Goal: Check status: Check status

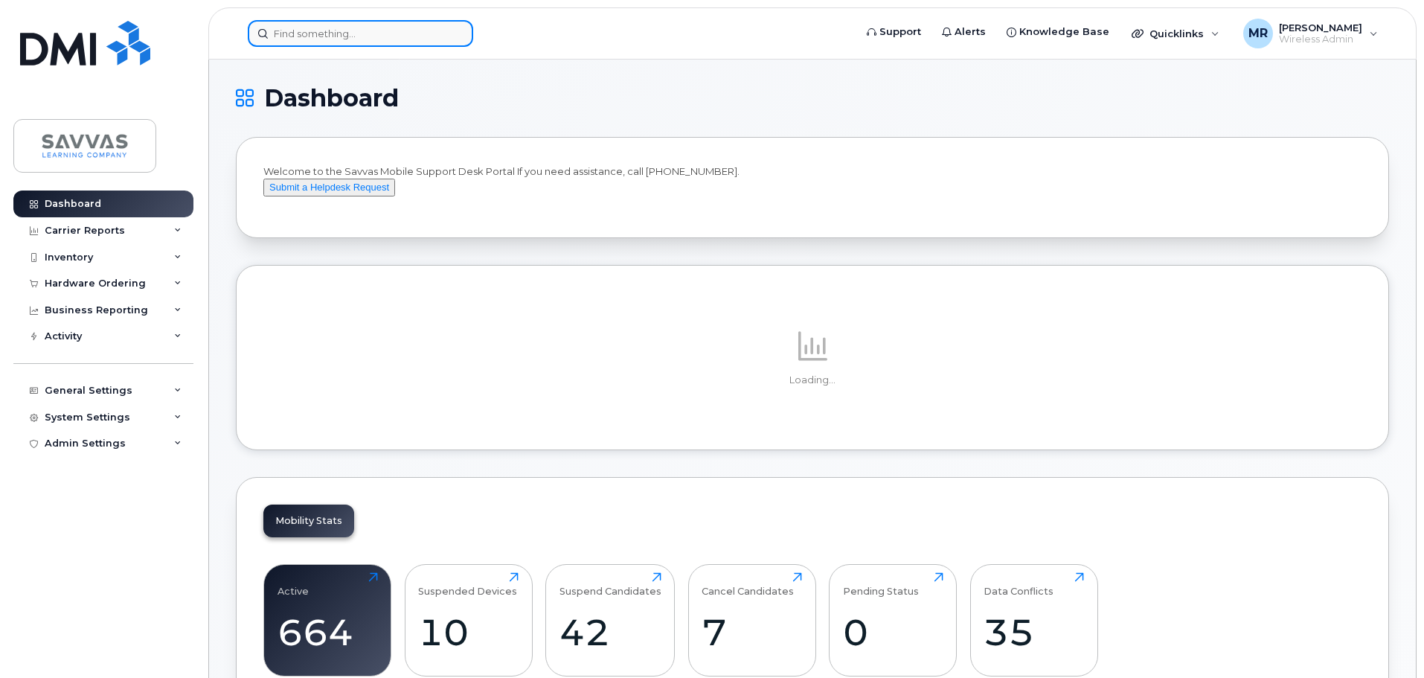
click at [365, 31] on input at bounding box center [360, 33] width 225 height 27
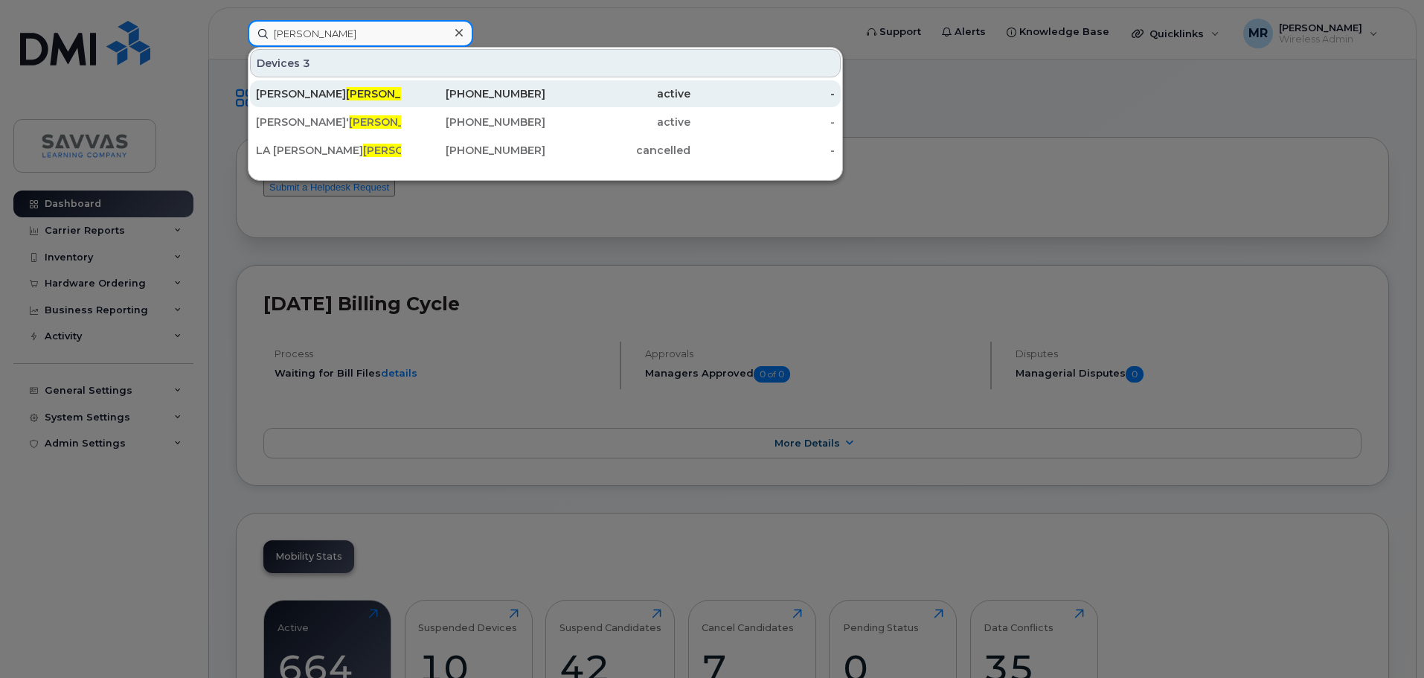
type input "[PERSON_NAME]"
click at [403, 93] on div "[PHONE_NUMBER]" at bounding box center [473, 93] width 145 height 15
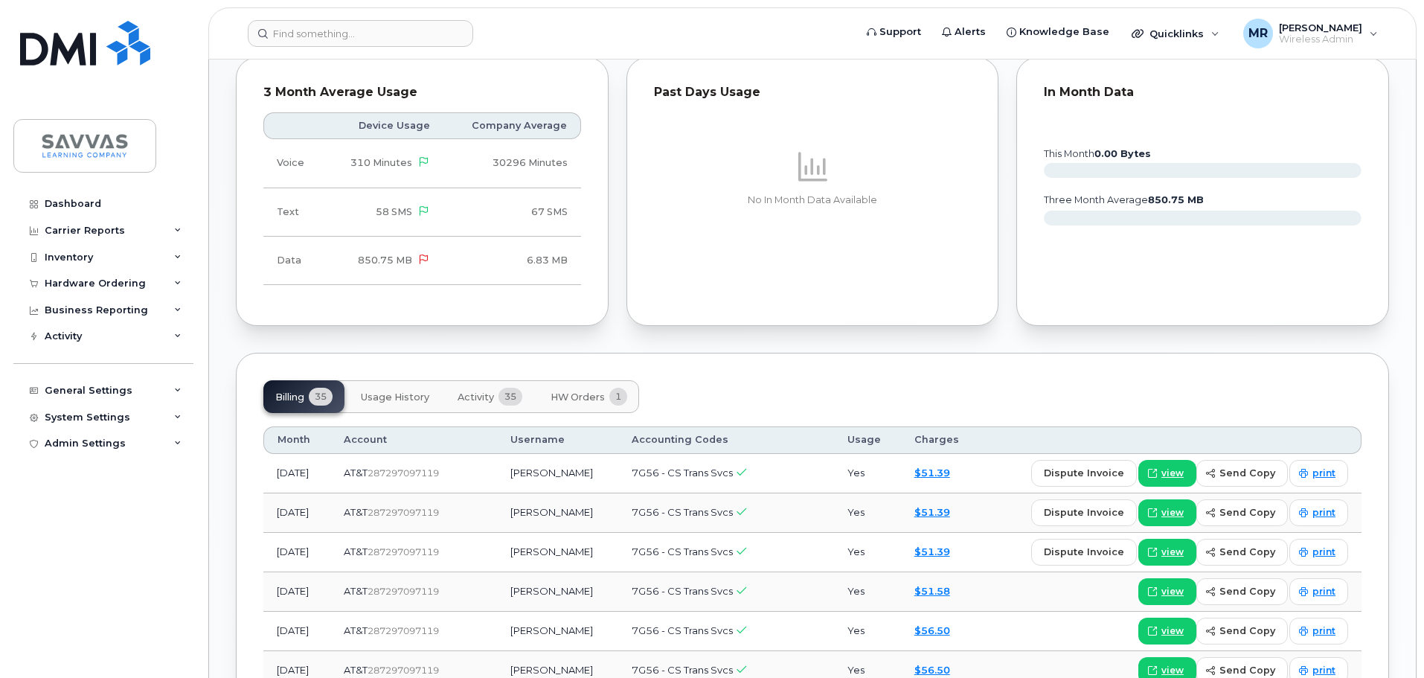
scroll to position [819, 0]
click at [373, 391] on span "Usage History" at bounding box center [395, 397] width 68 height 12
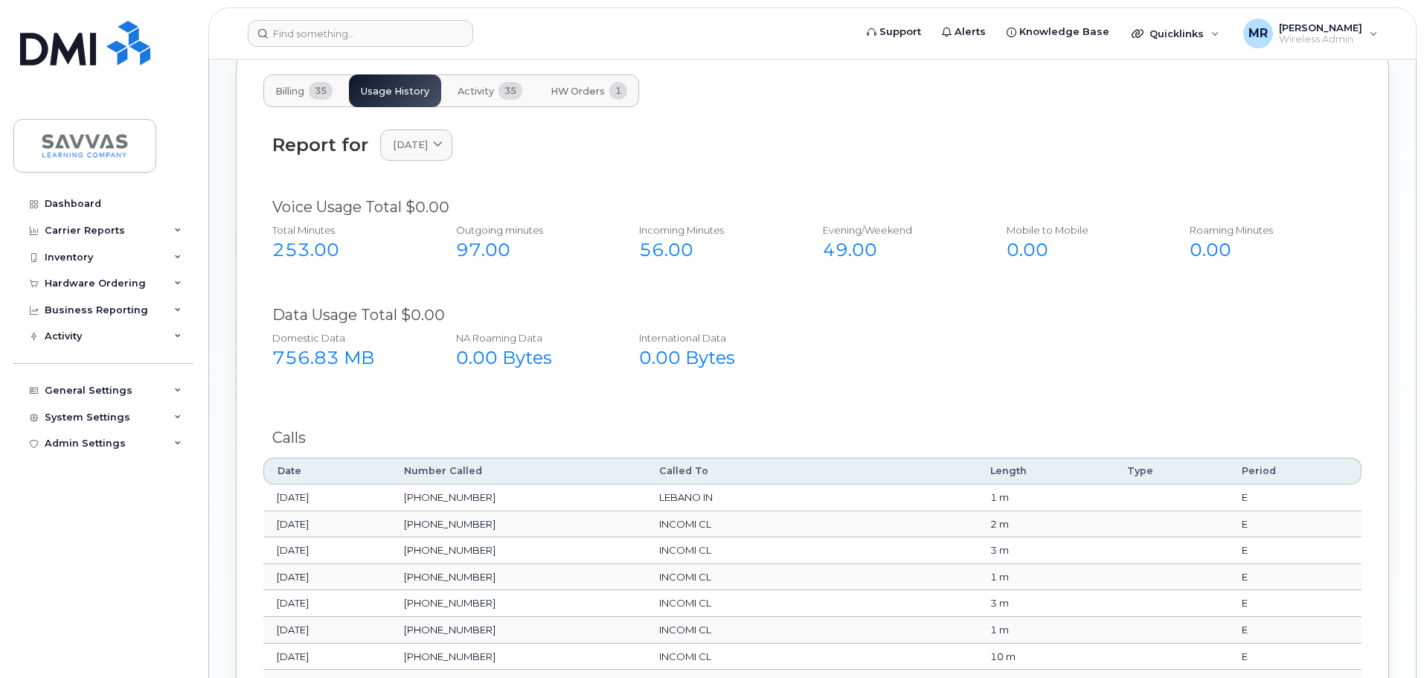
scroll to position [1116, 0]
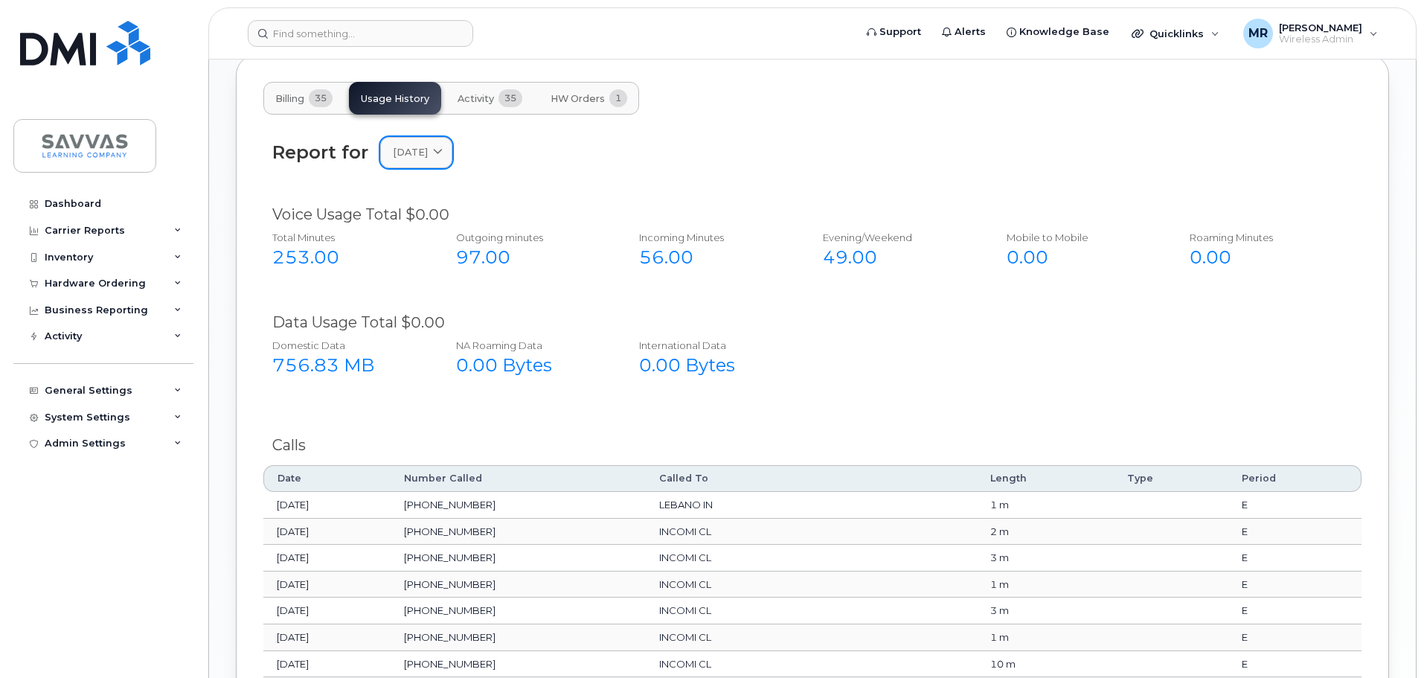
click at [452, 147] on link "[DATE]" at bounding box center [416, 152] width 72 height 31
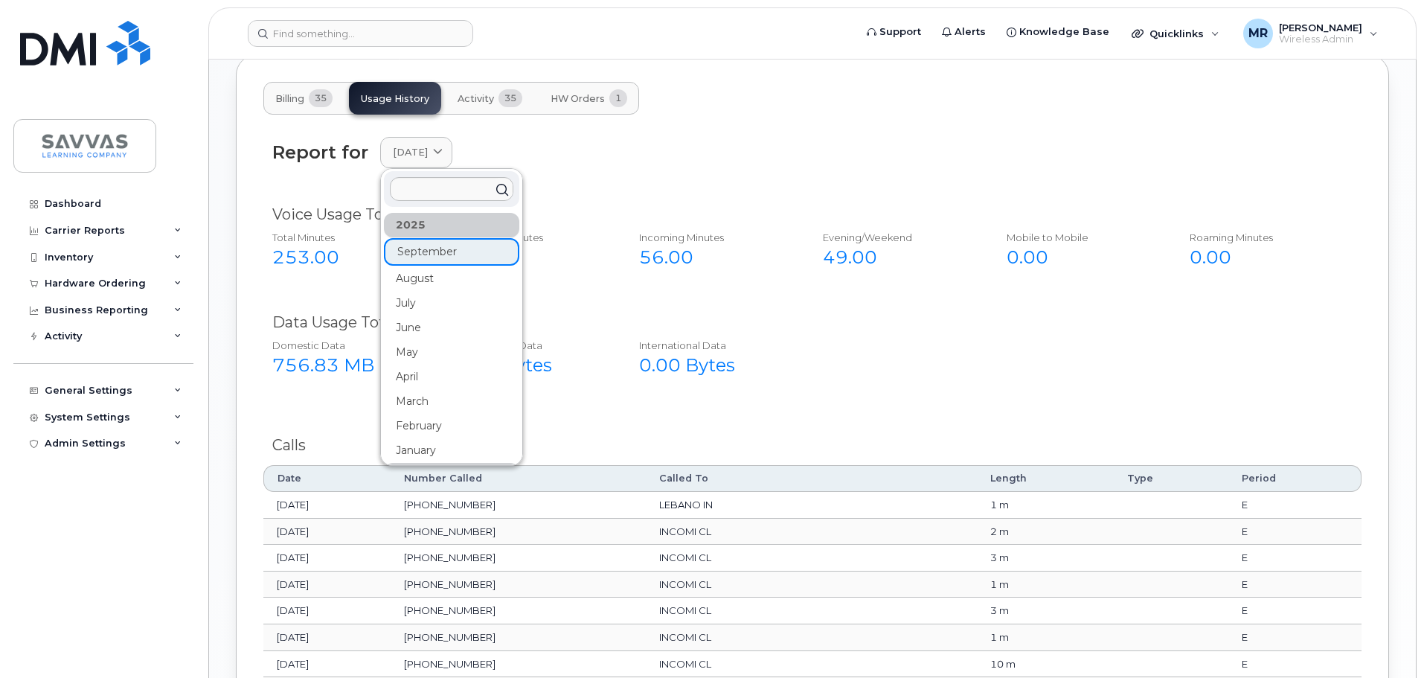
click at [664, 156] on div "Report for September 2025 2025 September August July June May April March Febru…" at bounding box center [812, 161] width 1098 height 66
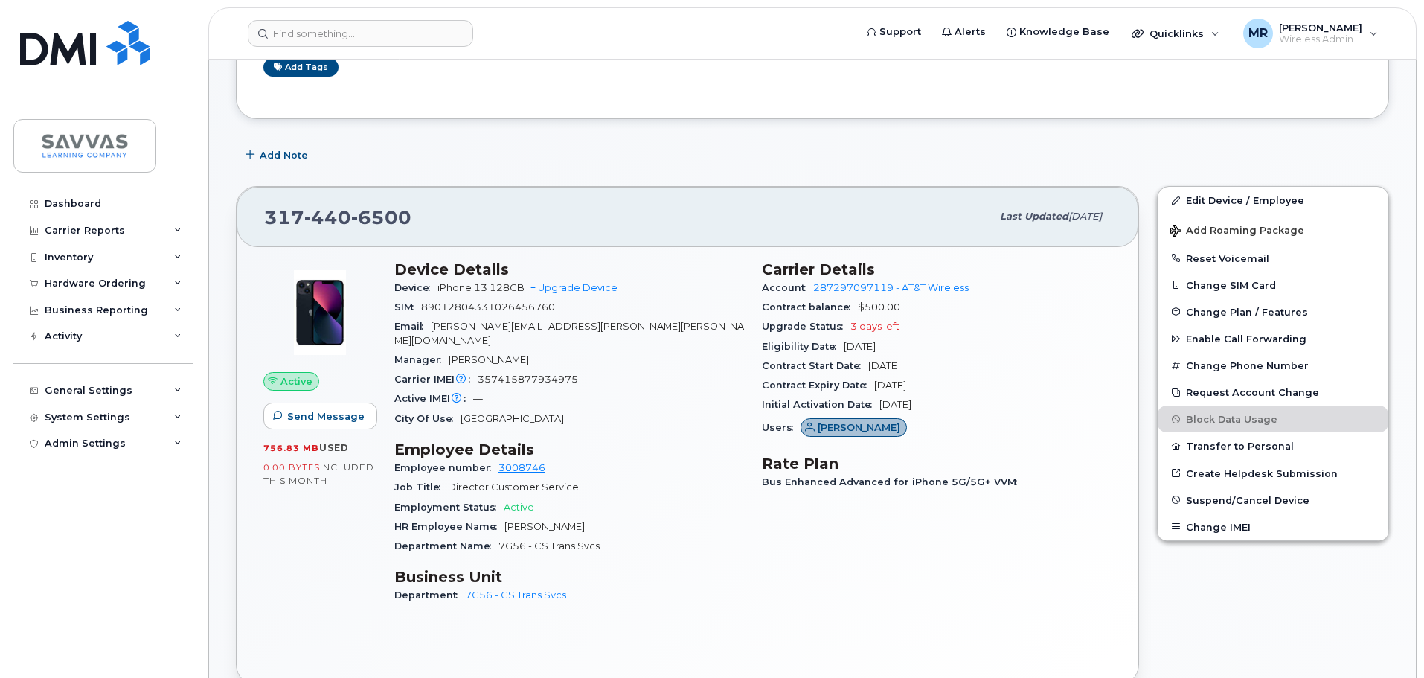
scroll to position [0, 0]
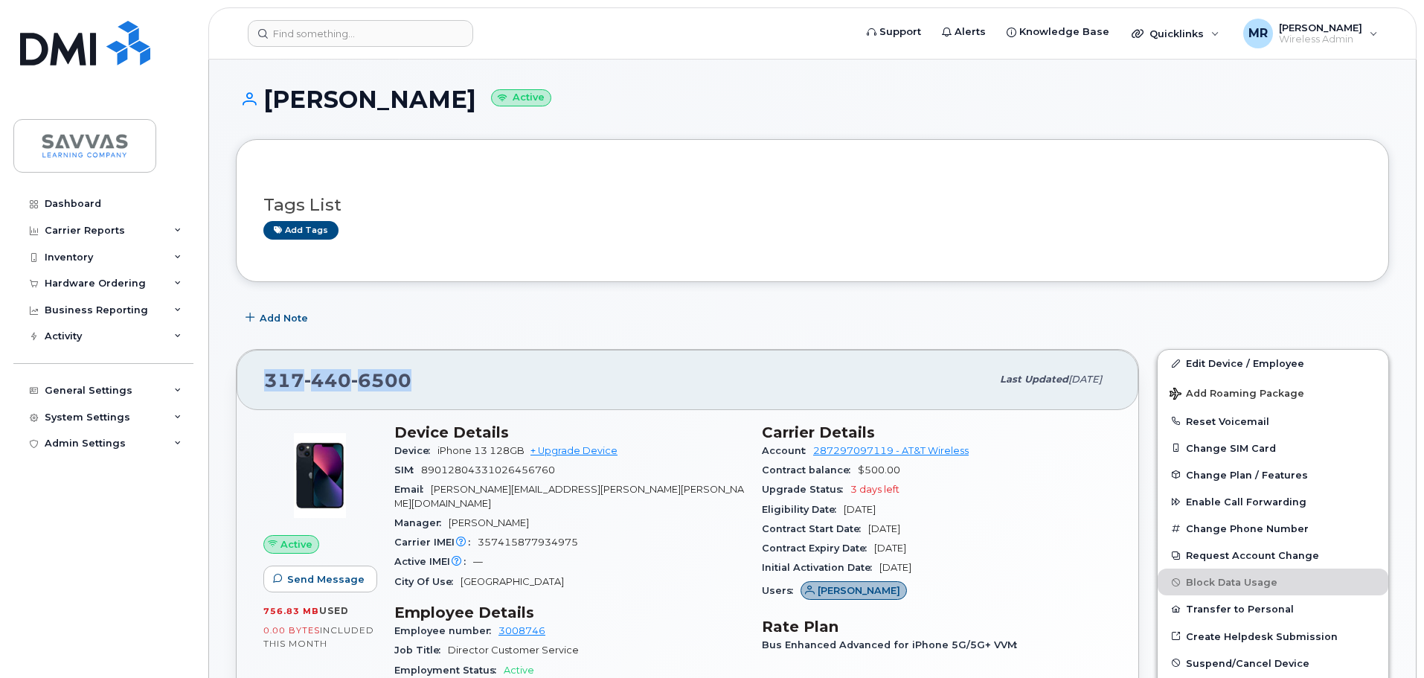
drag, startPoint x: 417, startPoint y: 385, endPoint x: 270, endPoint y: 377, distance: 147.5
click at [269, 376] on div "317 440 6500" at bounding box center [627, 379] width 727 height 31
copy span "317 440 6500"
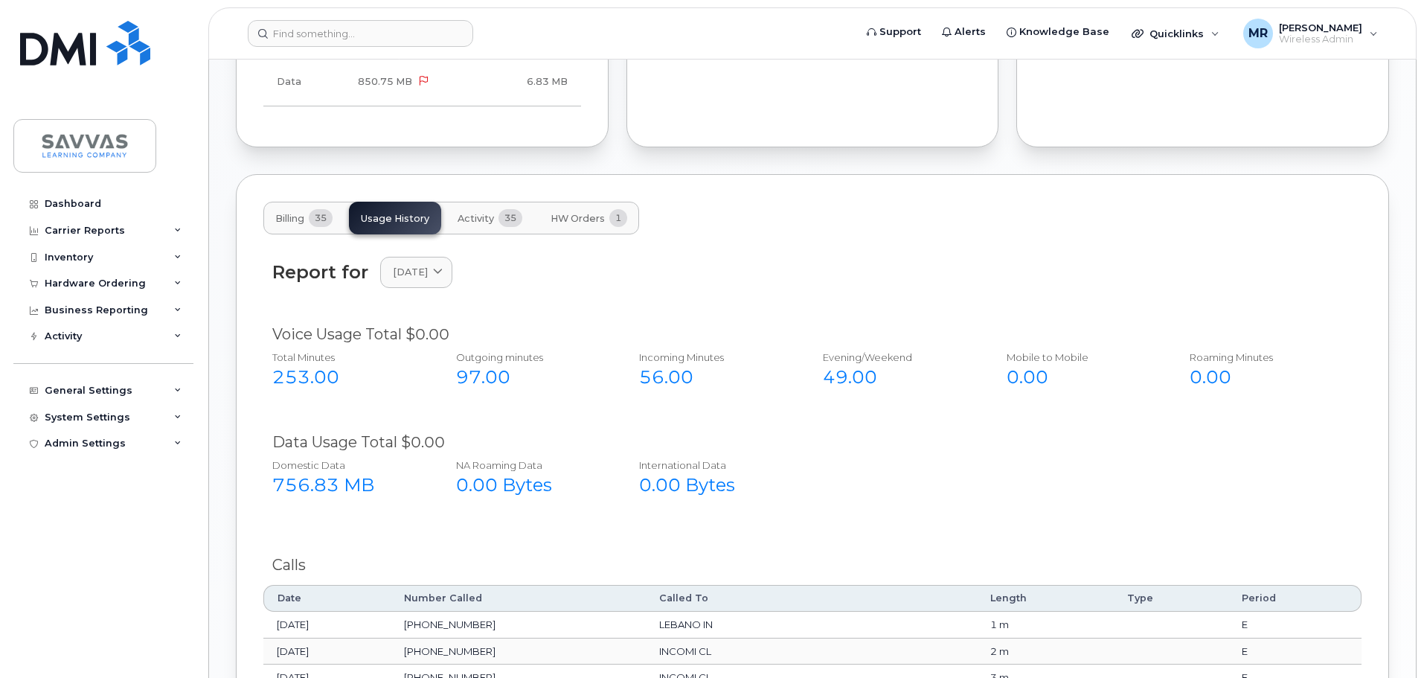
scroll to position [893, 0]
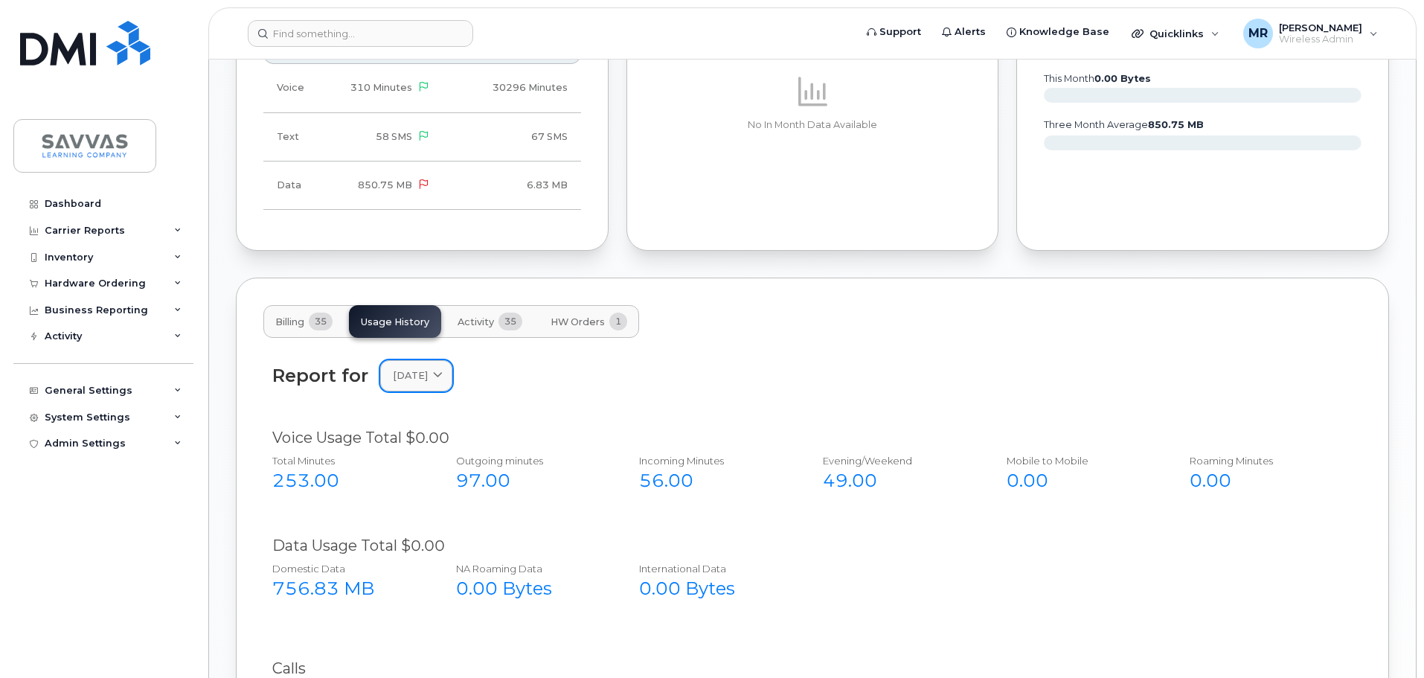
click at [428, 368] on span "[DATE]" at bounding box center [410, 375] width 35 height 14
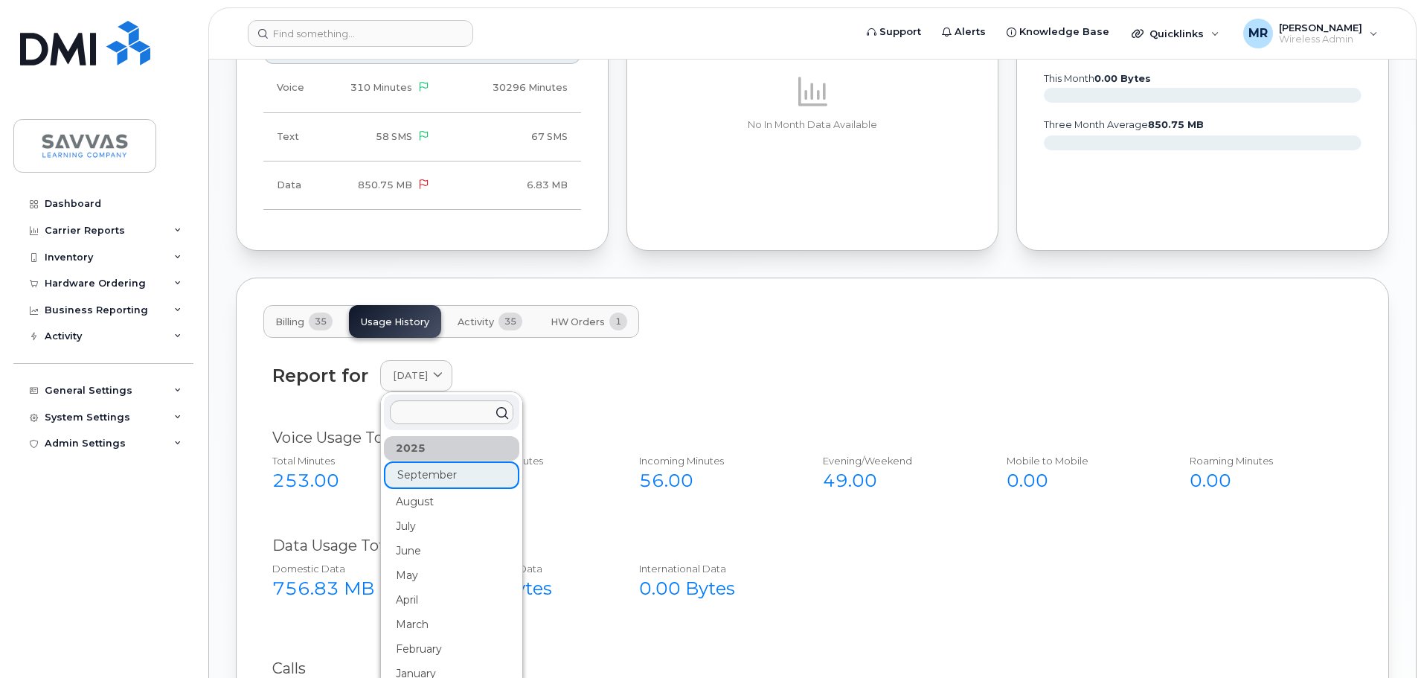
click at [800, 351] on div "Report for September 2025 2025 September August July June May April March Febru…" at bounding box center [812, 384] width 1098 height 66
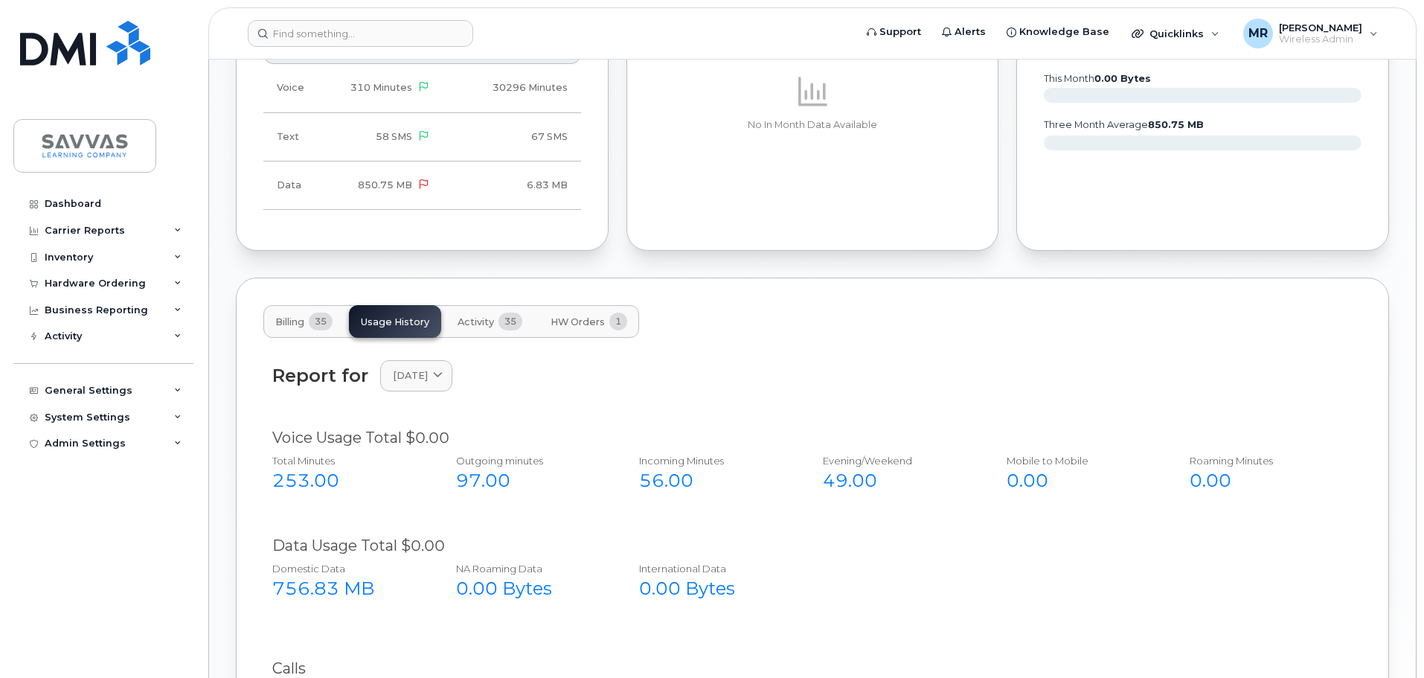
click at [468, 316] on span "Activity" at bounding box center [476, 322] width 36 height 12
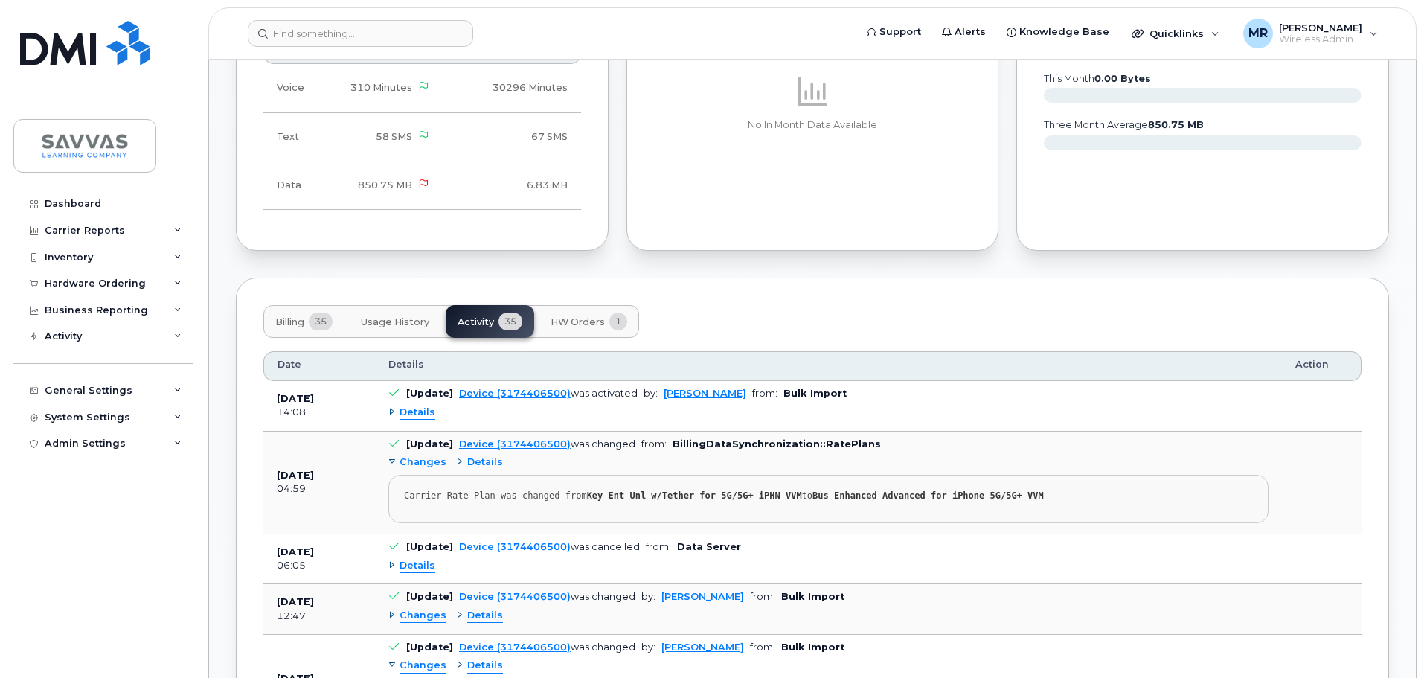
click at [294, 316] on span "Billing" at bounding box center [289, 322] width 29 height 12
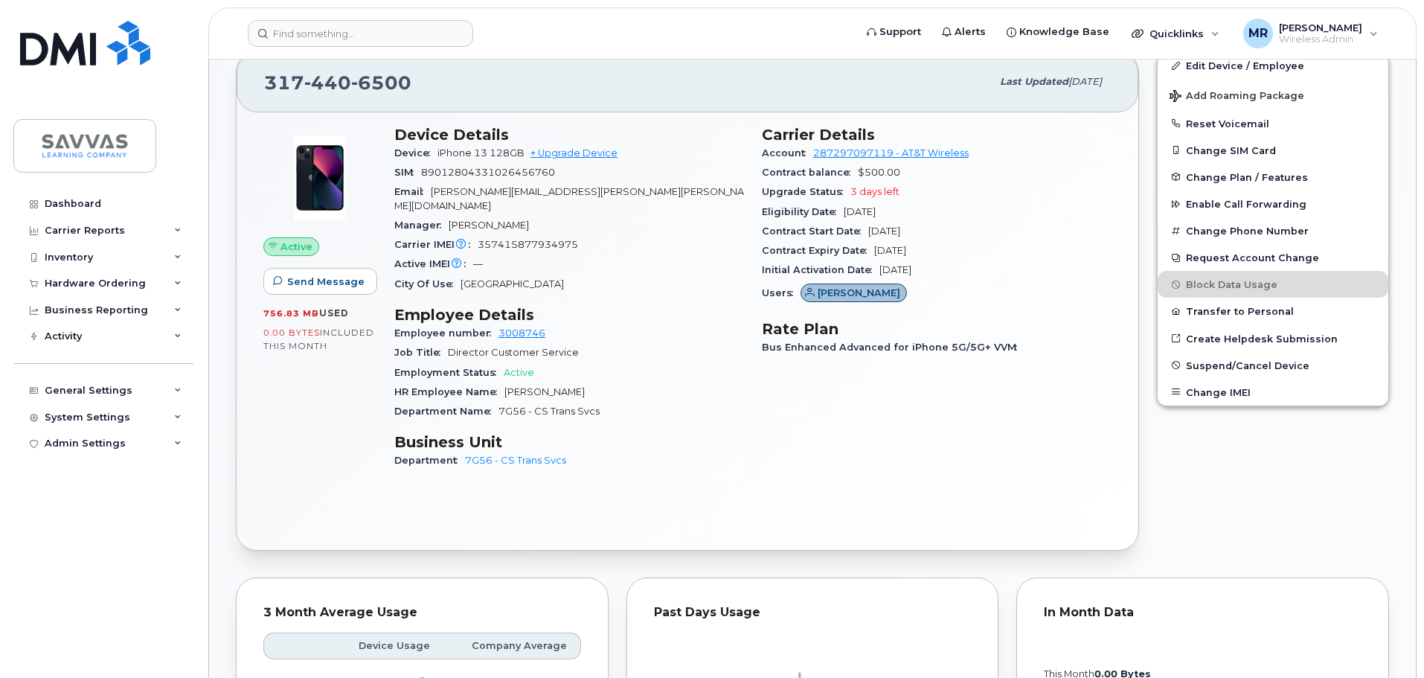
scroll to position [0, 0]
